Goal: Information Seeking & Learning: Learn about a topic

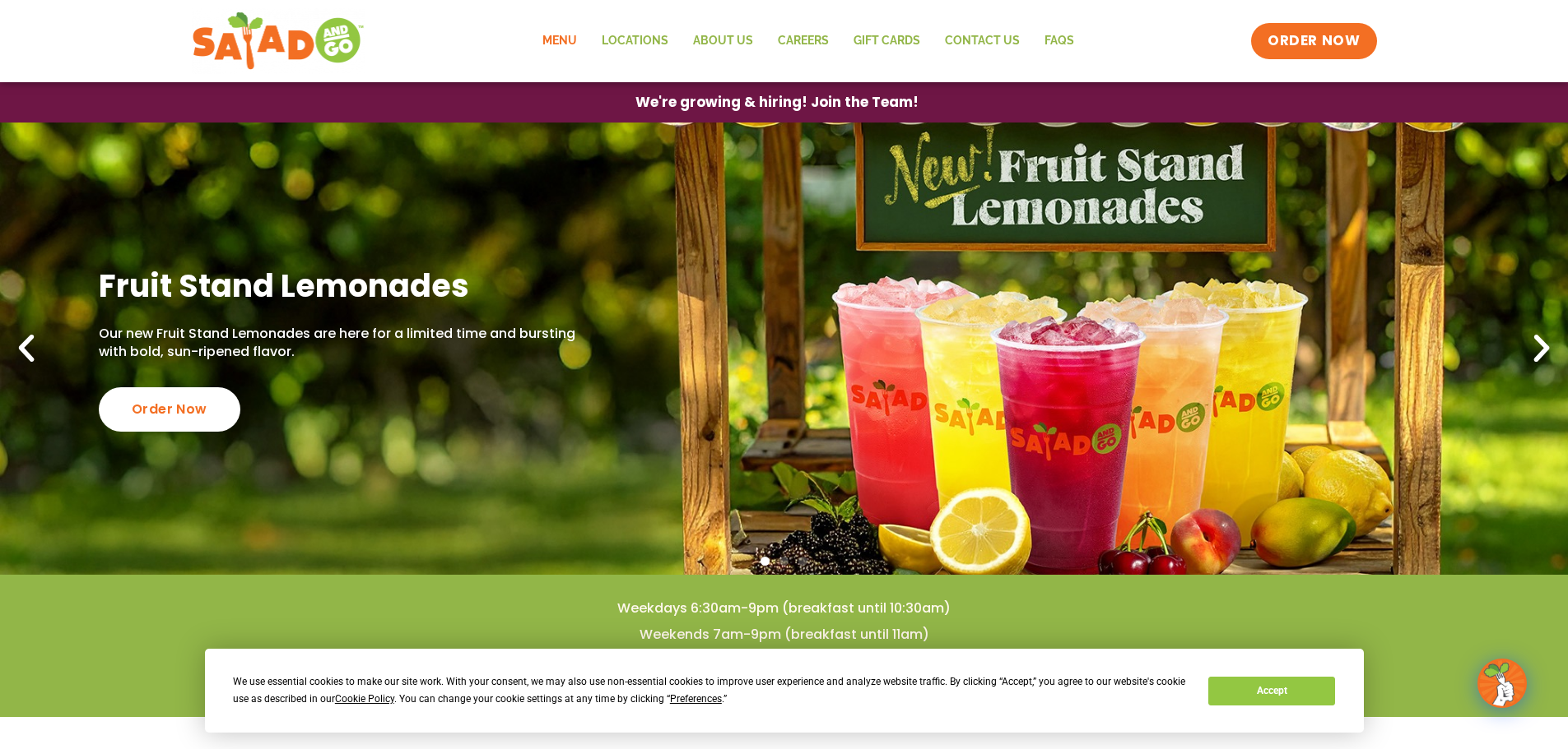
click at [564, 37] on link "Menu" at bounding box center [559, 41] width 59 height 38
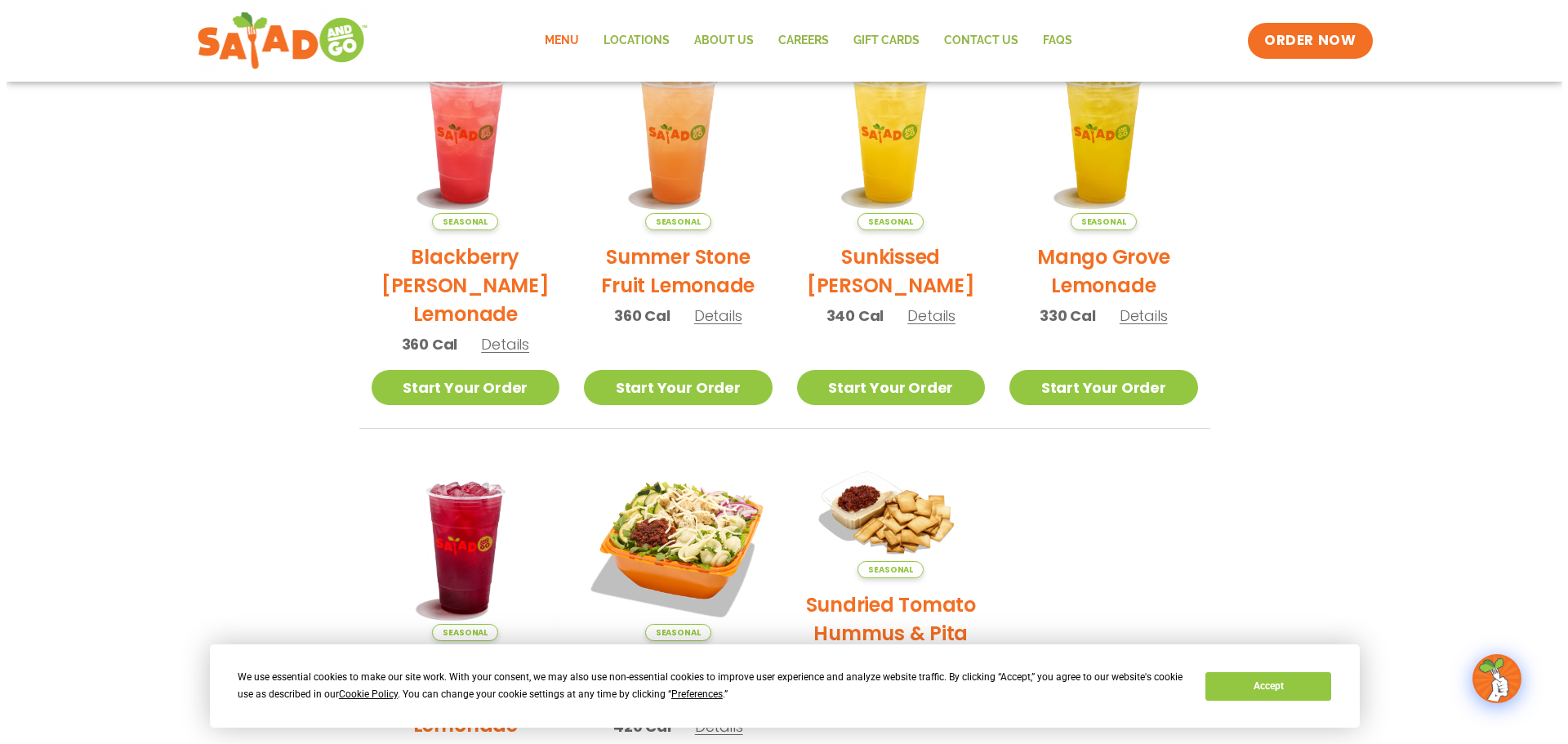
scroll to position [654, 0]
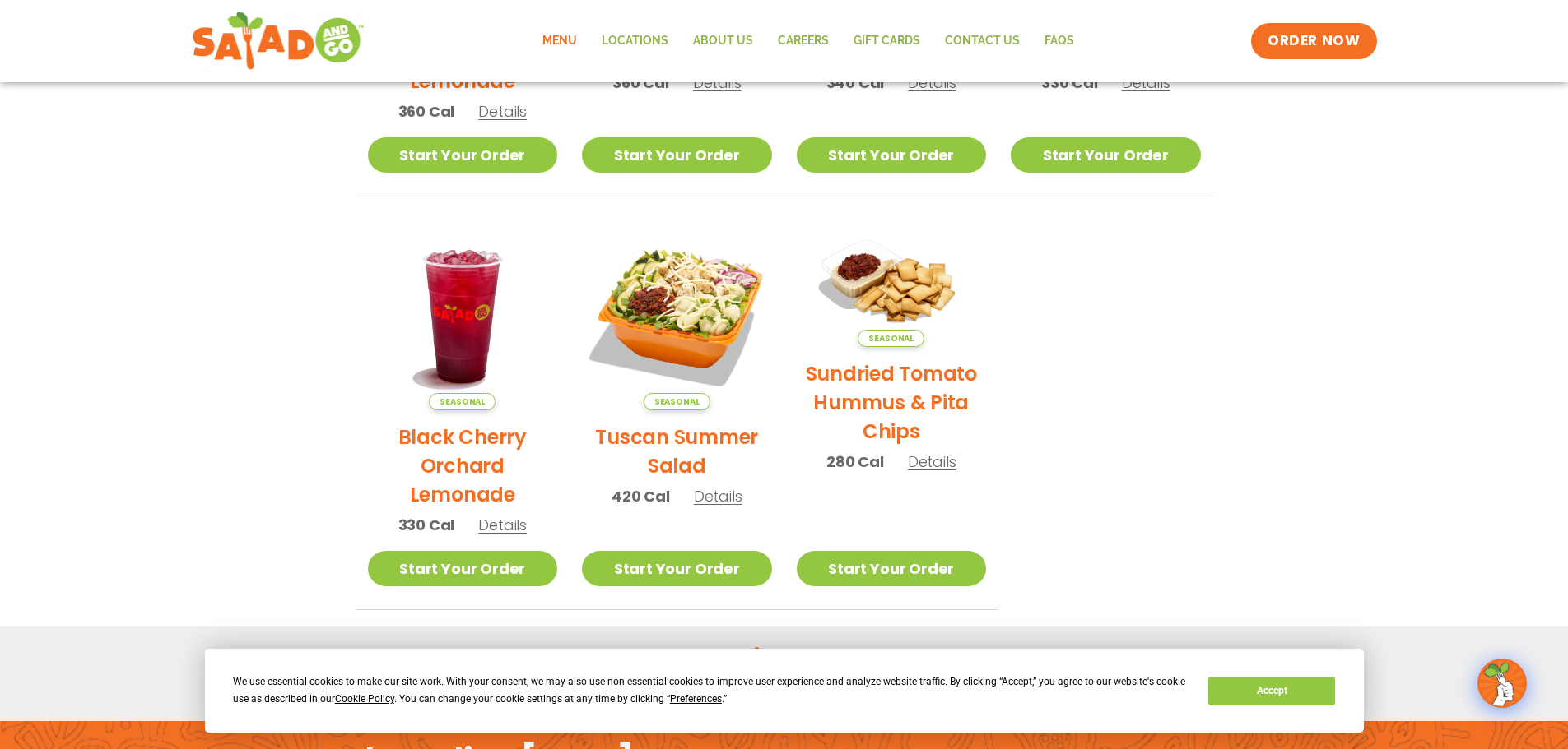
click at [692, 442] on h2 "Tuscan Summer Salad" at bounding box center [677, 451] width 190 height 57
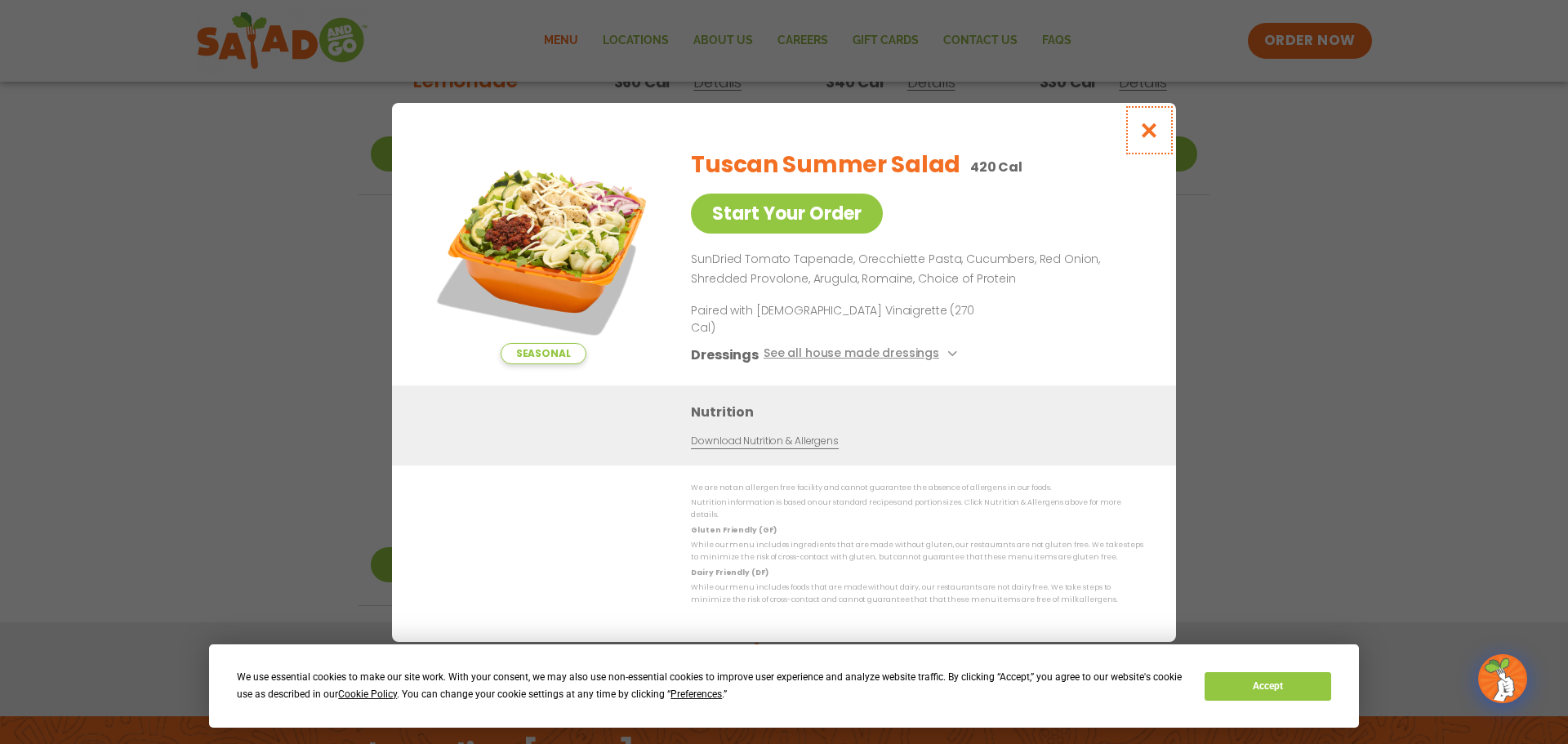
click at [1146, 139] on icon "Close modal" at bounding box center [1149, 130] width 21 height 17
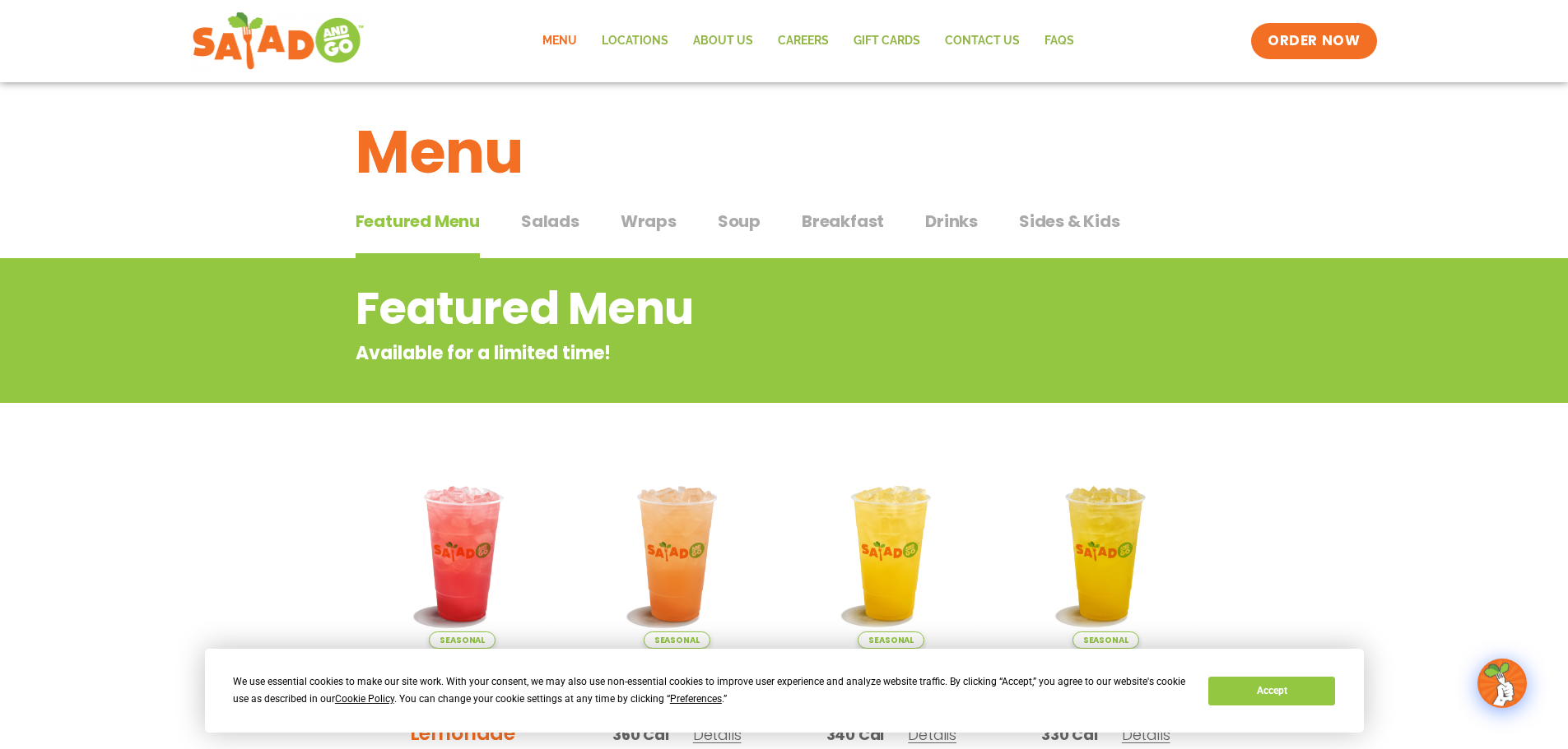
scroll to position [0, 0]
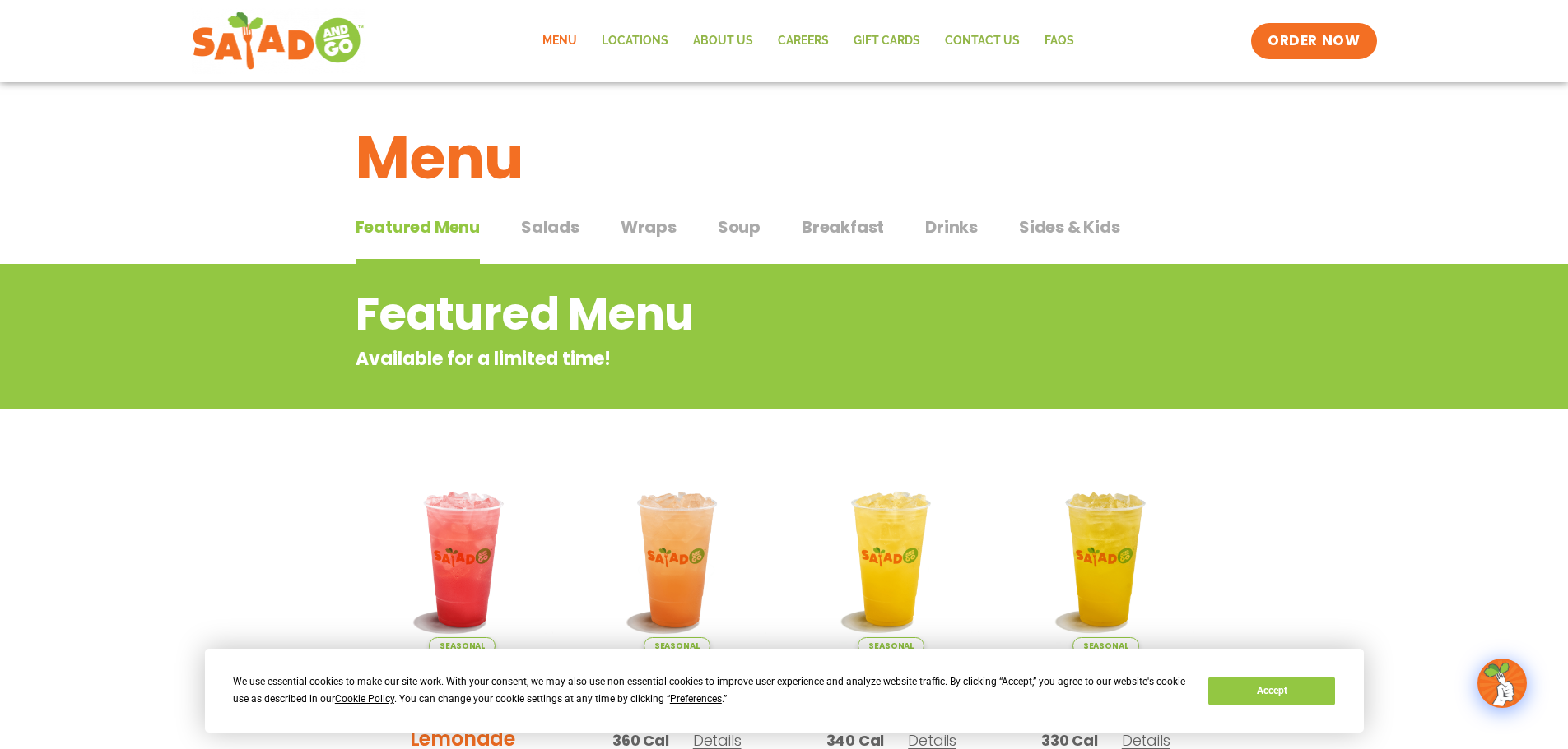
click at [566, 229] on span "Salads" at bounding box center [550, 226] width 58 height 25
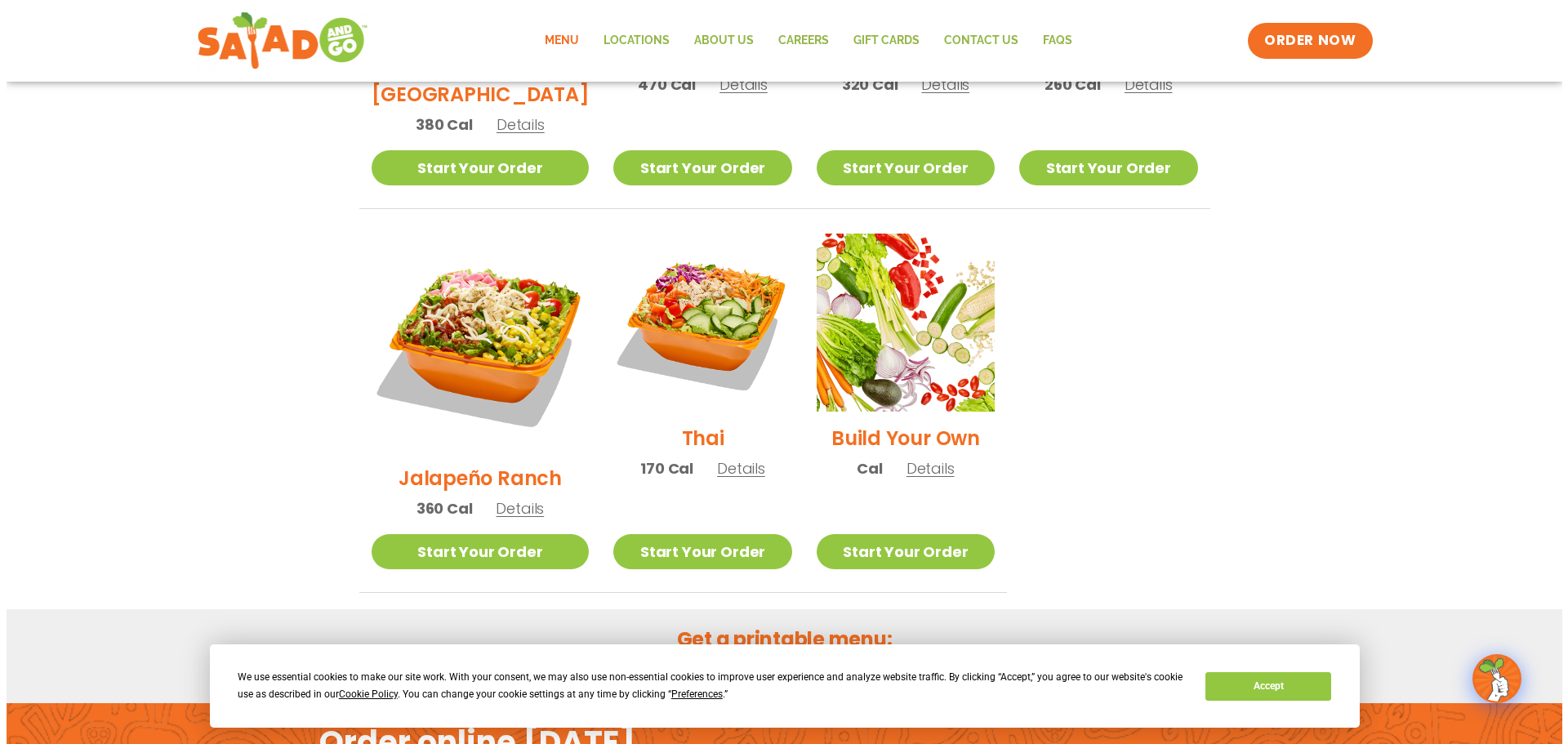
scroll to position [1144, 0]
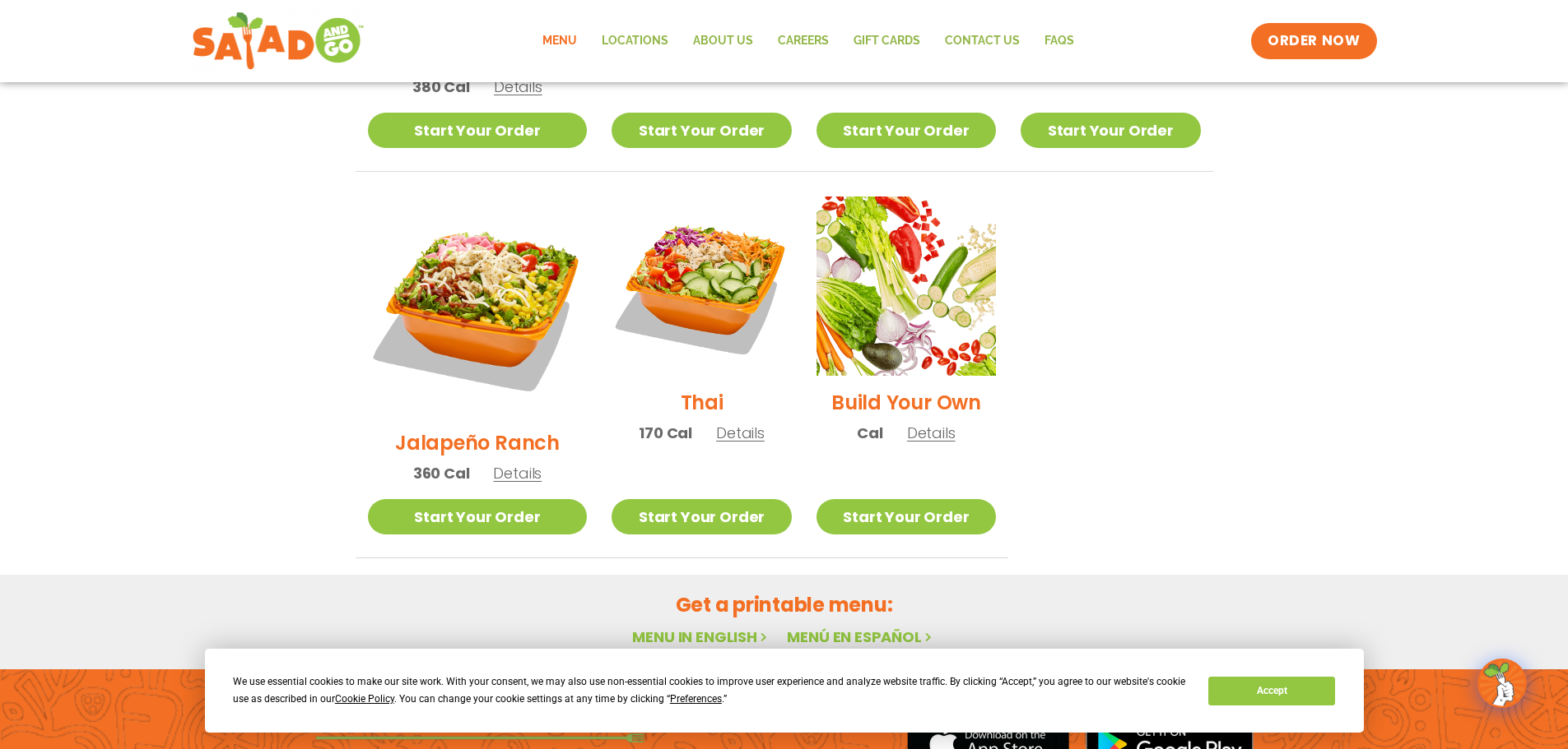
click at [680, 388] on h2 "Thai" at bounding box center [701, 403] width 43 height 29
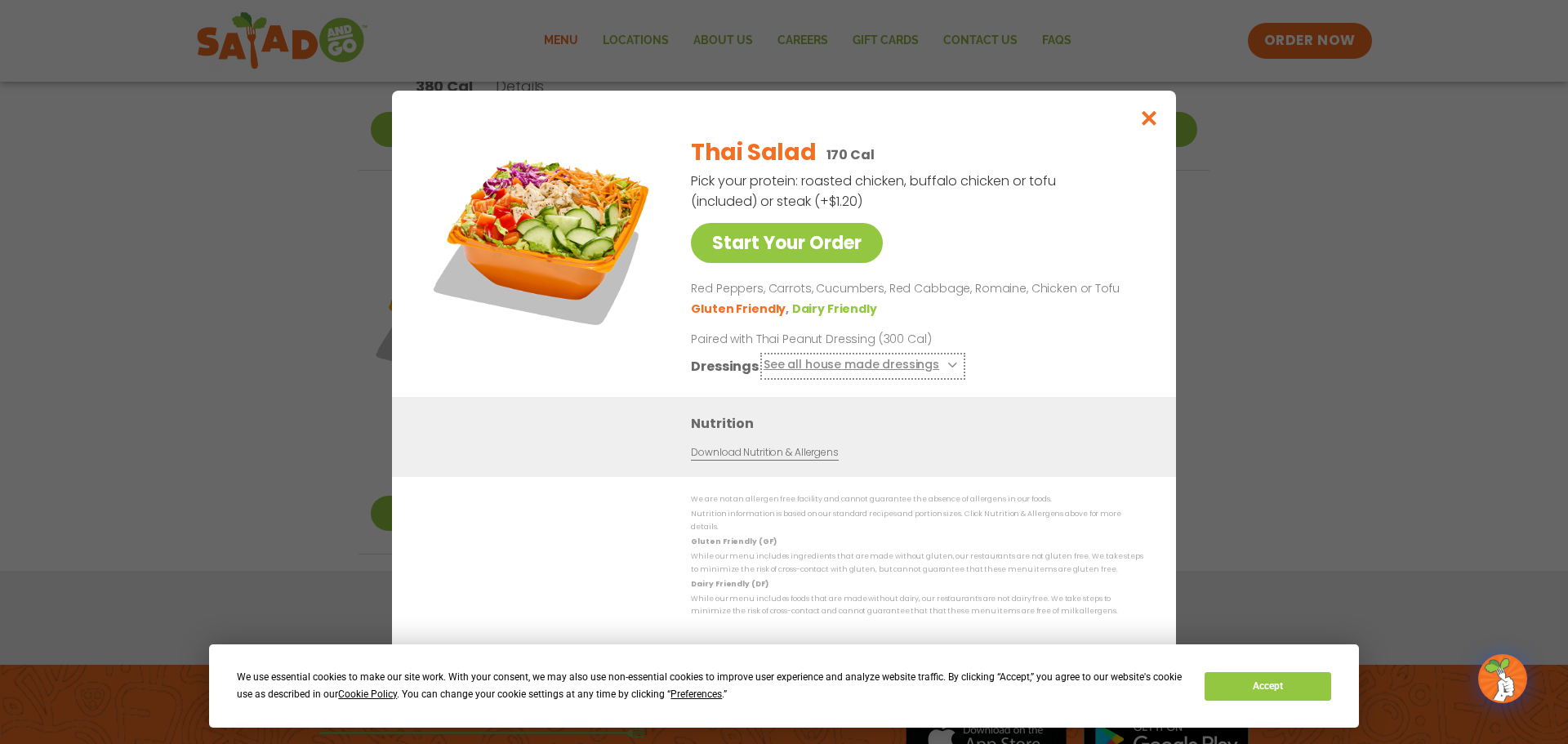
click at [939, 377] on button "See all house made dressings" at bounding box center [863, 366] width 199 height 21
